Goal: Information Seeking & Learning: Understand process/instructions

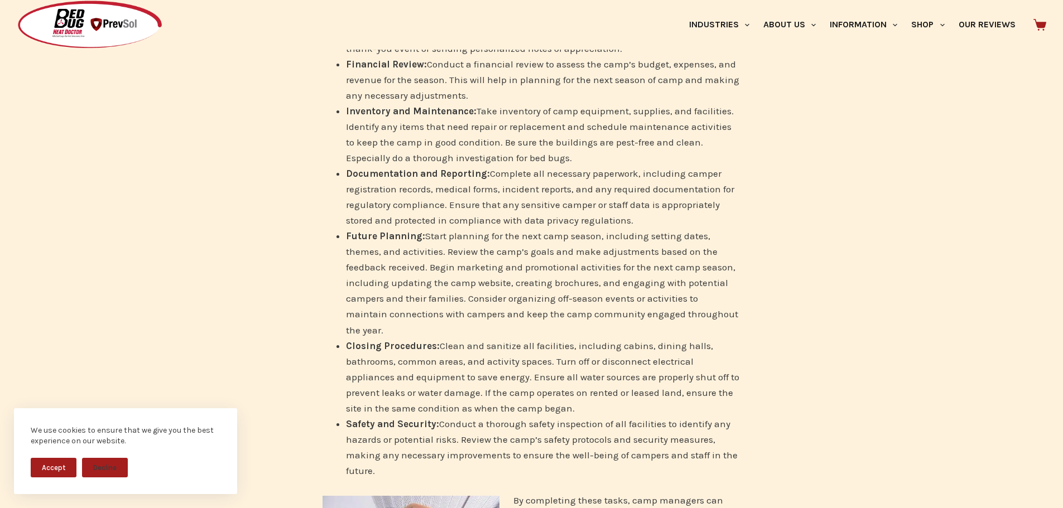
scroll to position [502, 0]
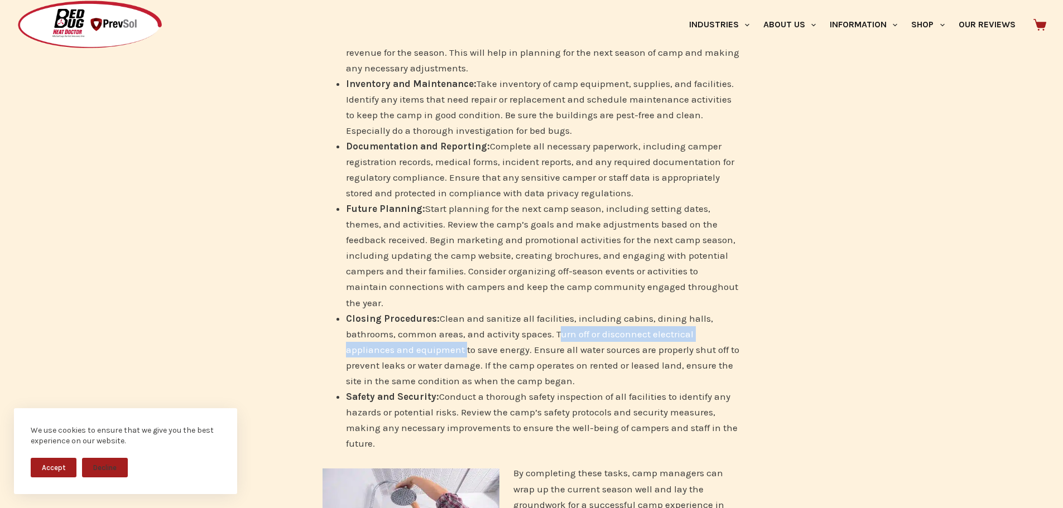
drag, startPoint x: 554, startPoint y: 319, endPoint x: 461, endPoint y: 339, distance: 94.7
click at [461, 339] on li "Closing Procedures: Clean and sanitize all facilities, including cabins, dining…" at bounding box center [543, 350] width 395 height 78
copy li "Turn off or disconnect electrical appliances and equipment"
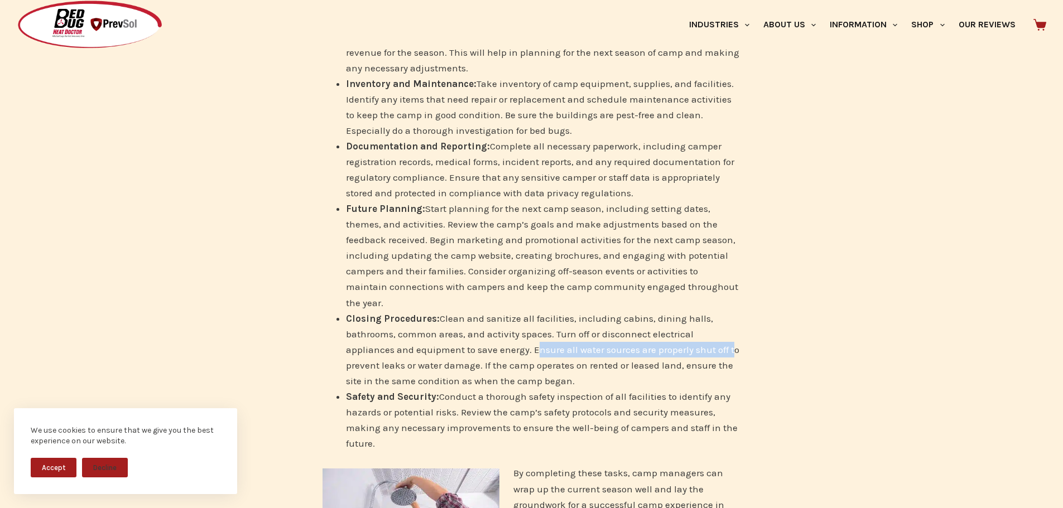
drag, startPoint x: 531, startPoint y: 336, endPoint x: 715, endPoint y: 335, distance: 183.6
click at [724, 336] on li "Closing Procedures: Clean and sanitize all facilities, including cabins, dining…" at bounding box center [543, 350] width 395 height 78
copy li "Ensure all water sources are properly shut off"
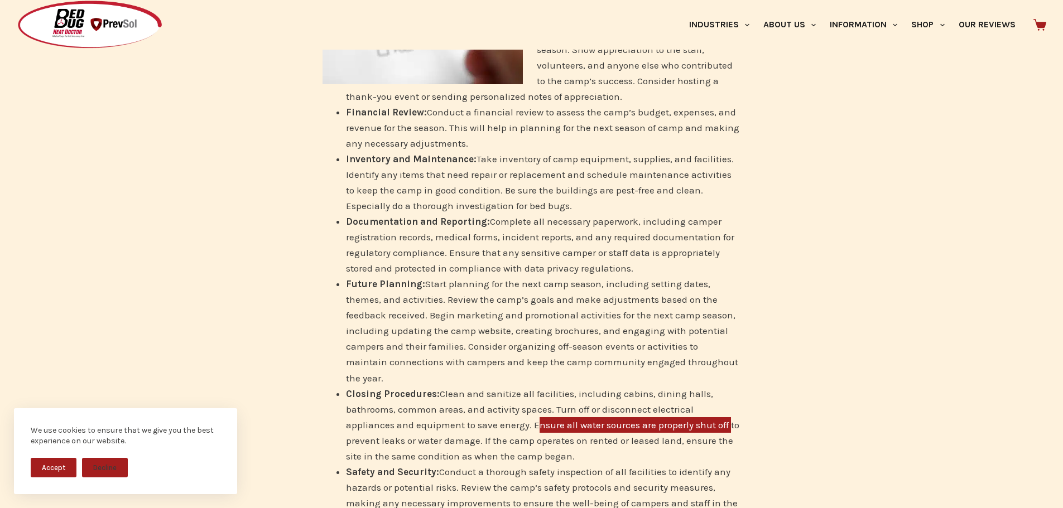
scroll to position [391, 0]
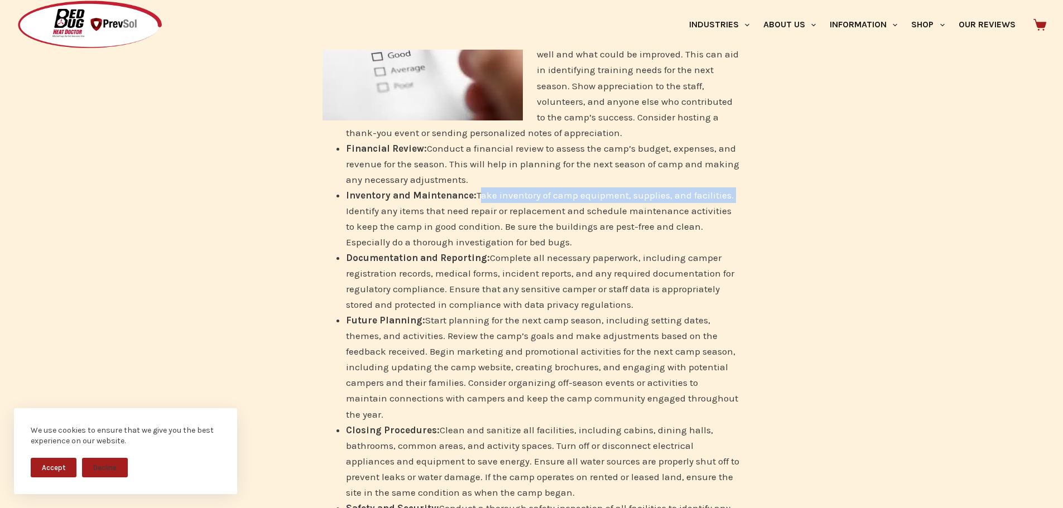
drag, startPoint x: 475, startPoint y: 194, endPoint x: 666, endPoint y: 198, distance: 191.4
click at [732, 199] on li "Inventory and Maintenance: Take inventory of camp equipment, supplies, and faci…" at bounding box center [543, 218] width 395 height 62
copy li "Take inventory of camp equipment, supplies, and facilities."
